Goal: Task Accomplishment & Management: Use online tool/utility

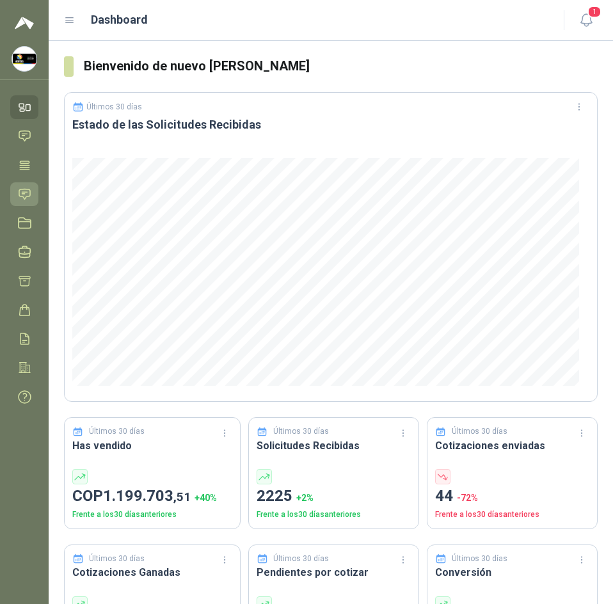
click at [25, 193] on icon at bounding box center [24, 194] width 13 height 13
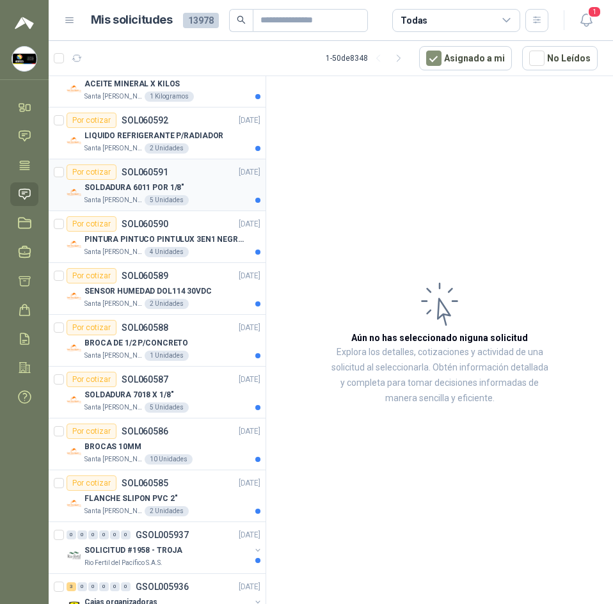
scroll to position [128, 0]
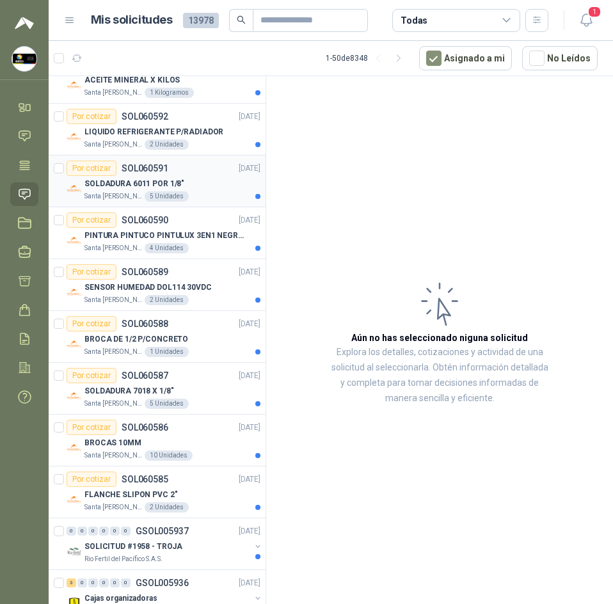
click at [190, 188] on div "SOLDADURA 6011 POR 1/8"" at bounding box center [173, 183] width 176 height 15
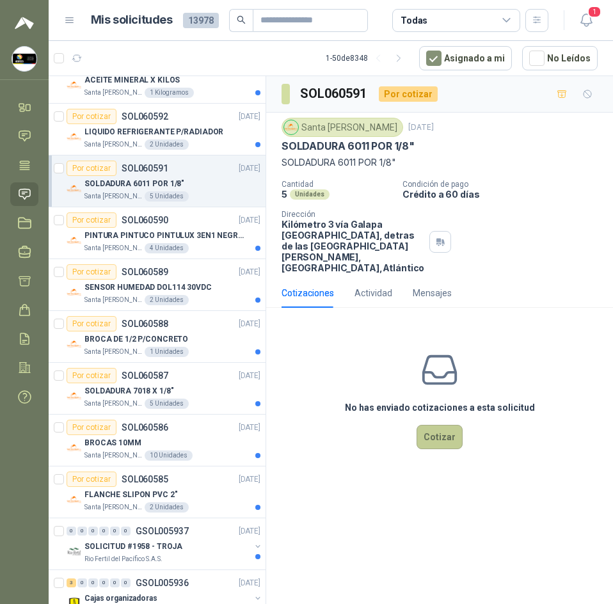
click at [436, 449] on button "Cotizar" at bounding box center [440, 437] width 46 height 24
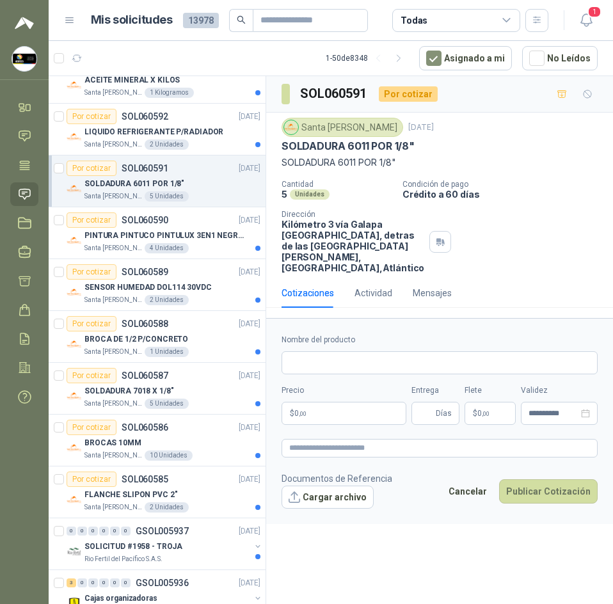
click at [353, 160] on p "SOLDADURA 6011 POR 1/8"" at bounding box center [440, 163] width 316 height 14
copy p "SOLDADURA 6011 POR 1/8""
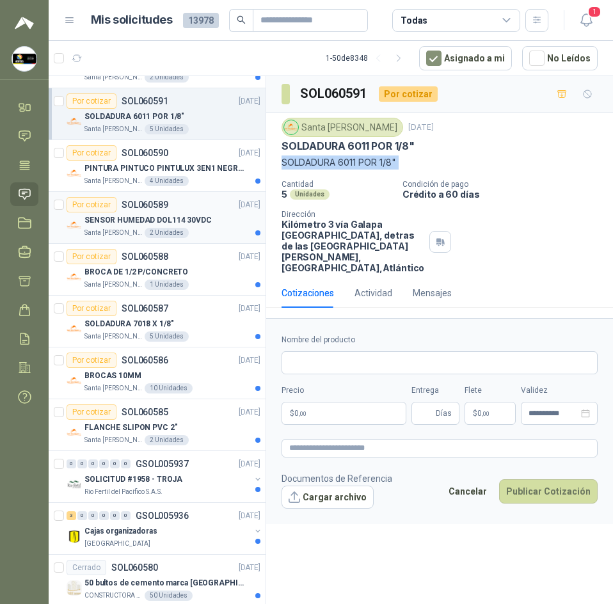
scroll to position [448, 0]
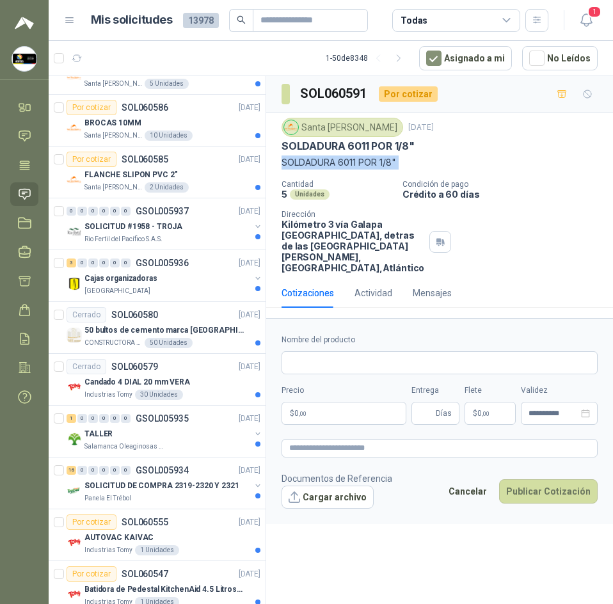
copy p "SOLDADURA 6011 POR 1/8""
click at [340, 122] on div "Santa [PERSON_NAME]" at bounding box center [343, 127] width 122 height 19
copy div "Santa [PERSON_NAME]"
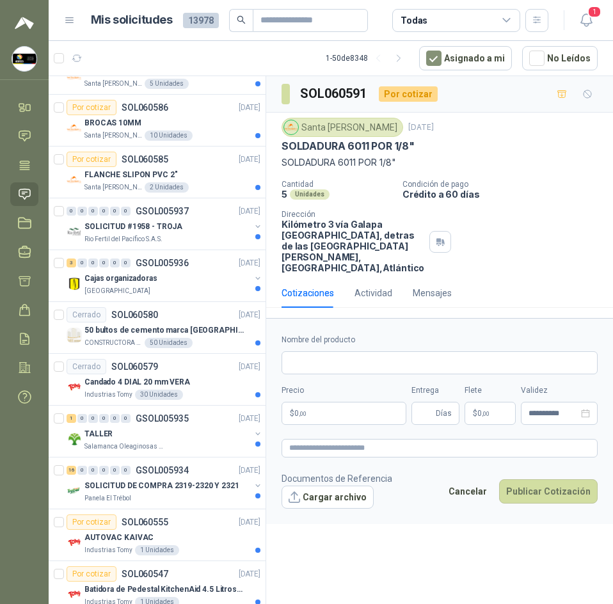
click at [338, 93] on h3 "SOL060591" at bounding box center [334, 94] width 69 height 20
copy h3 "SOL060591"
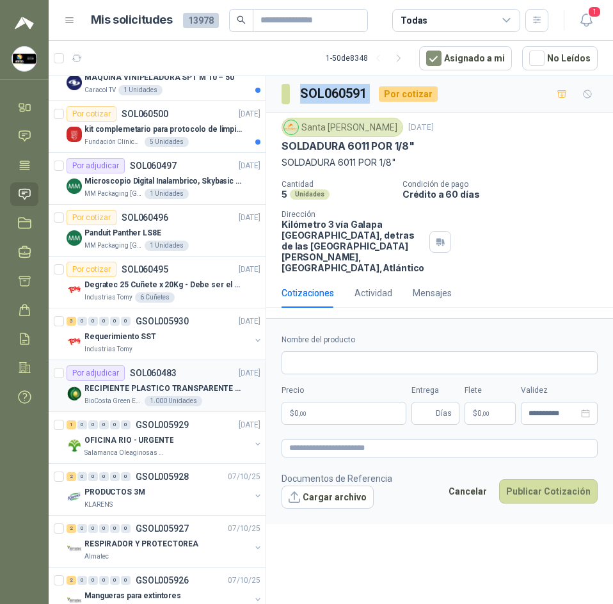
scroll to position [1024, 0]
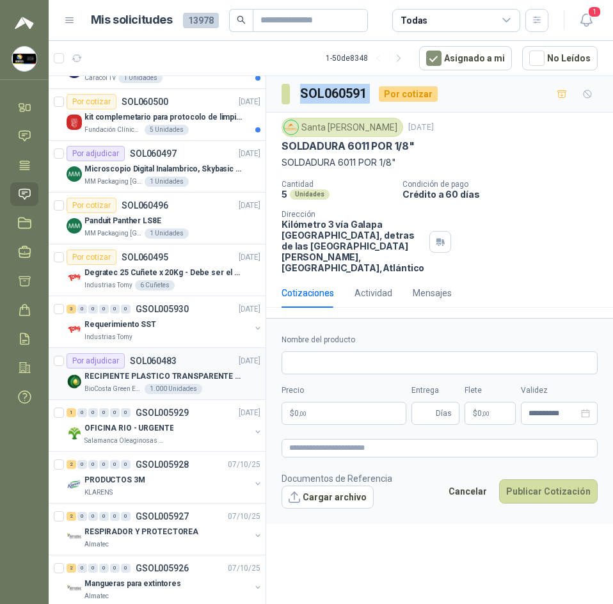
click at [220, 385] on div "BioCosta Green Energy S.A.S 1.000 Unidades" at bounding box center [173, 389] width 176 height 10
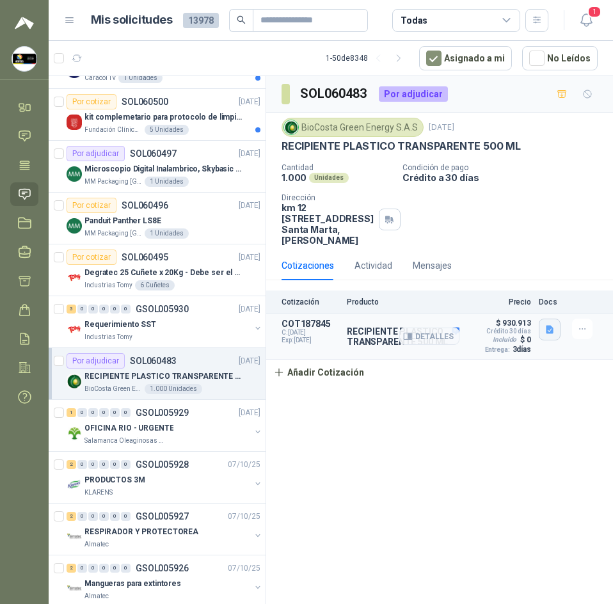
click at [546, 335] on icon "button" at bounding box center [550, 330] width 11 height 11
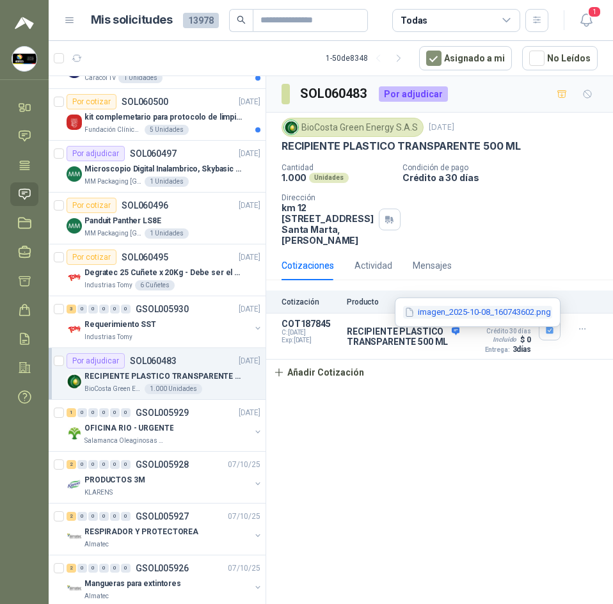
click at [506, 319] on button "imagen_2025-10-08_160743602.png" at bounding box center [477, 312] width 149 height 13
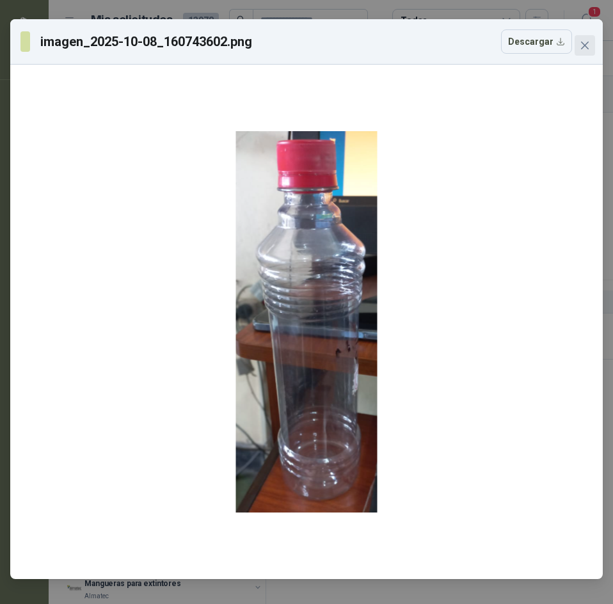
click at [588, 43] on icon "close" at bounding box center [585, 46] width 8 height 8
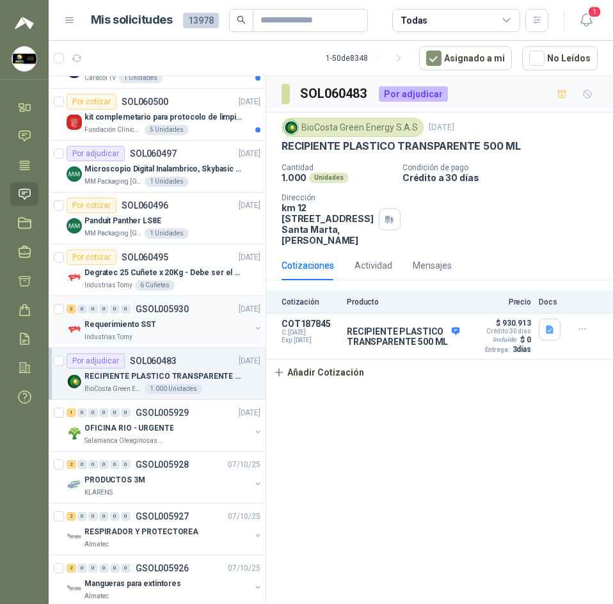
scroll to position [960, 0]
